Goal: Transaction & Acquisition: Purchase product/service

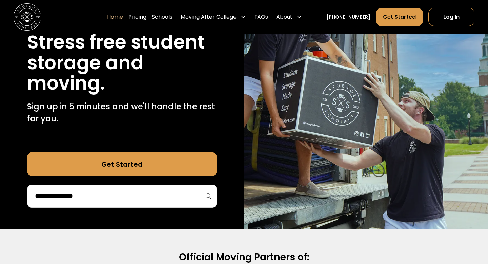
scroll to position [96, 0]
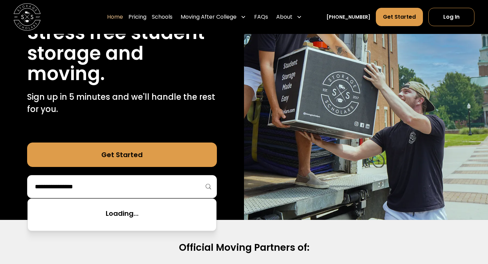
click at [169, 183] on input "search" at bounding box center [122, 187] width 176 height 12
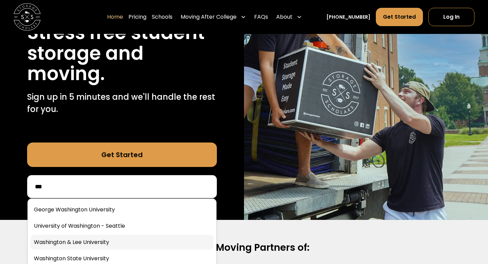
type input "***"
click at [125, 241] on link at bounding box center [121, 241] width 183 height 15
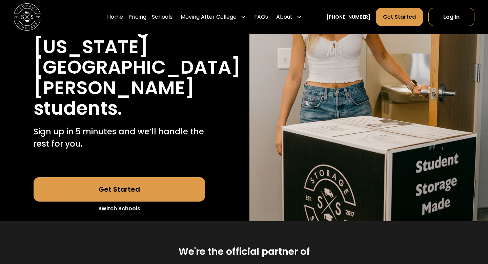
scroll to position [122, 0]
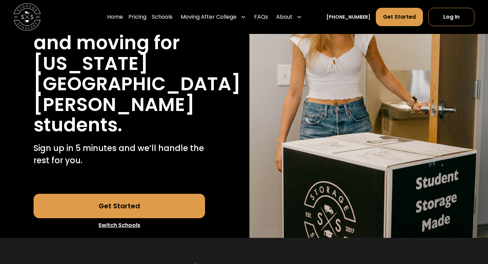
click at [159, 193] on link "Get Started" at bounding box center [120, 205] width 172 height 24
